Goal: Information Seeking & Learning: Understand process/instructions

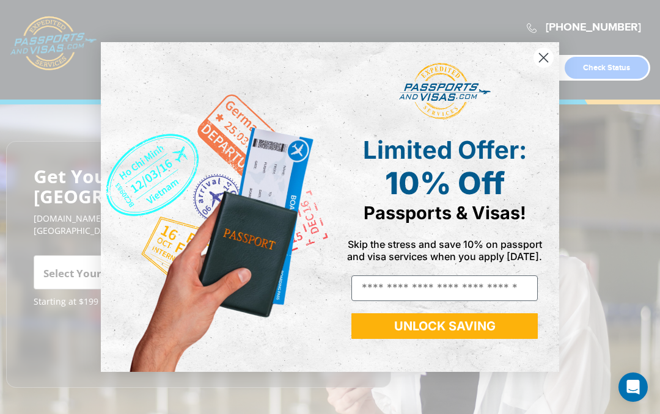
click at [538, 74] on div "POPUP Form" at bounding box center [444, 92] width 211 height 70
click at [546, 59] on circle "Close dialog" at bounding box center [543, 58] width 20 height 20
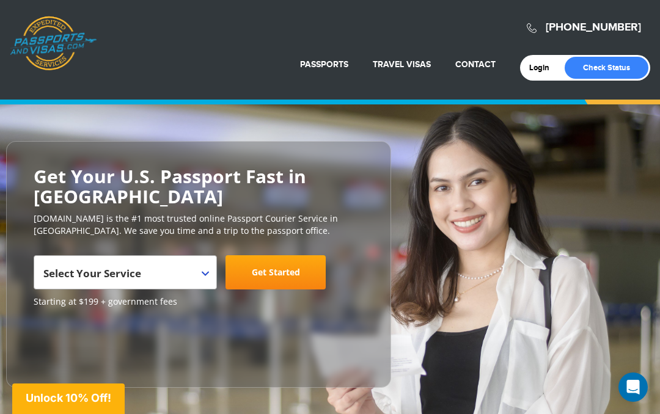
click at [209, 266] on span at bounding box center [210, 264] width 12 height 16
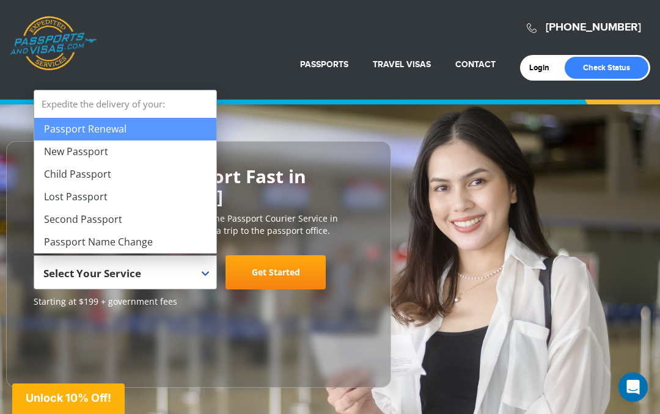
select select "**********"
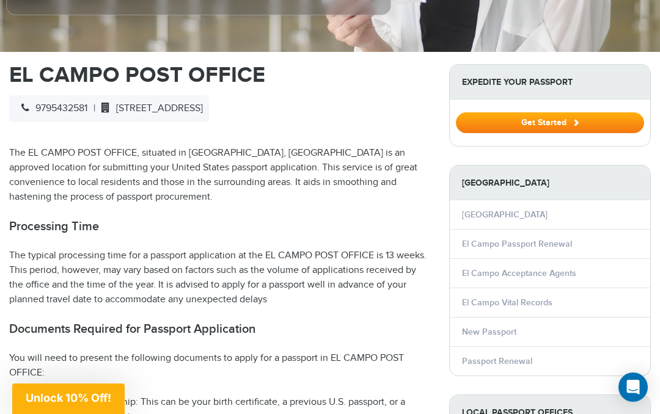
scroll to position [371, 0]
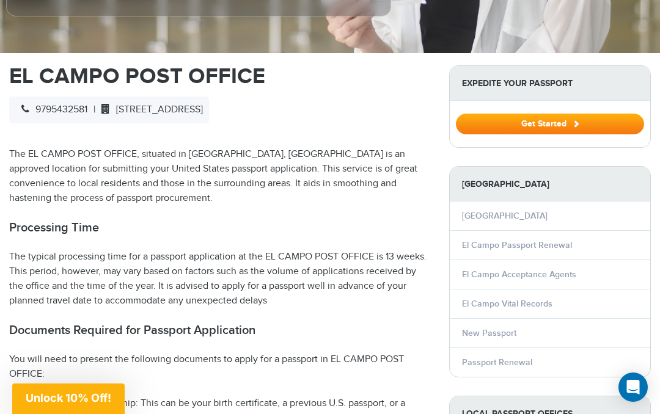
click at [545, 244] on link "El Campo Passport Renewal" at bounding box center [517, 245] width 110 height 10
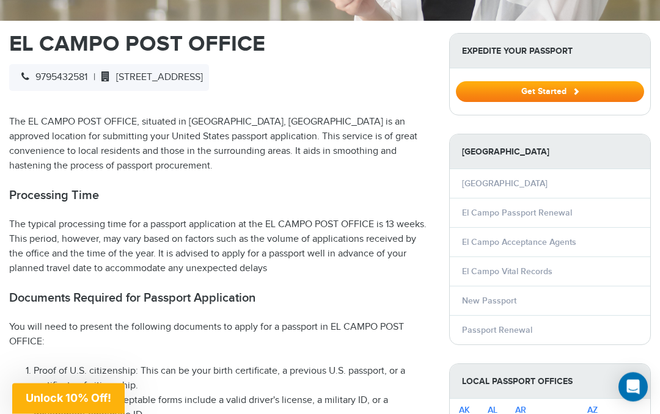
scroll to position [404, 0]
click at [481, 330] on link "Passport Renewal" at bounding box center [497, 330] width 70 height 10
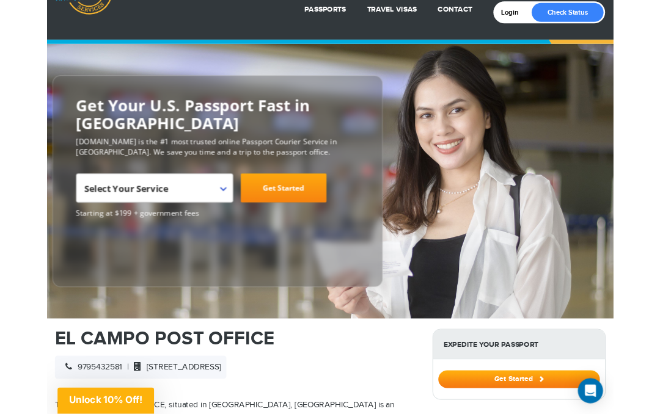
scroll to position [0, 0]
